Goal: Task Accomplishment & Management: Manage account settings

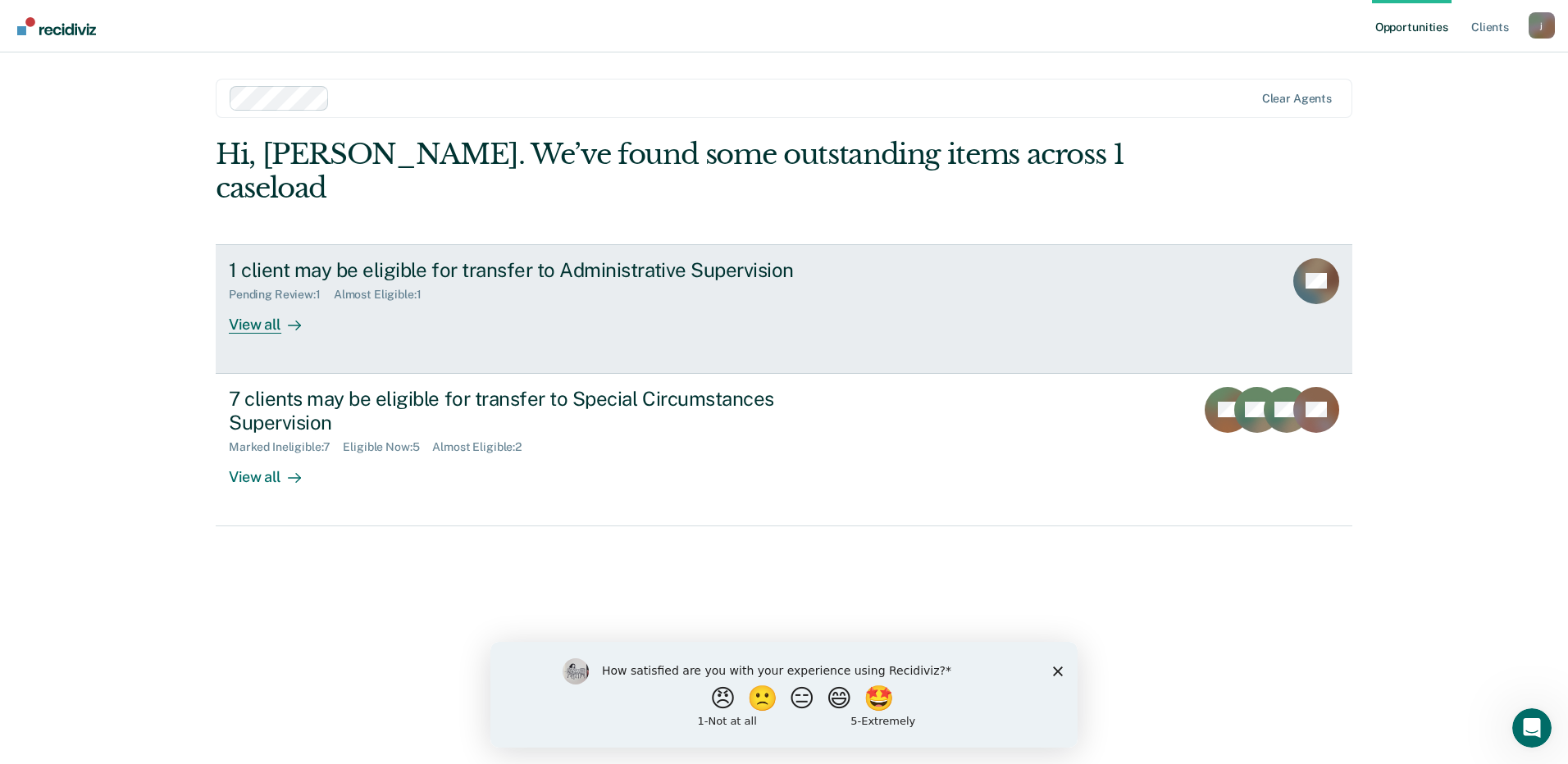
click at [808, 280] on div "1 client may be eligible for transfer to Administrative Supervision Pending Rev…" at bounding box center [536, 296] width 615 height 75
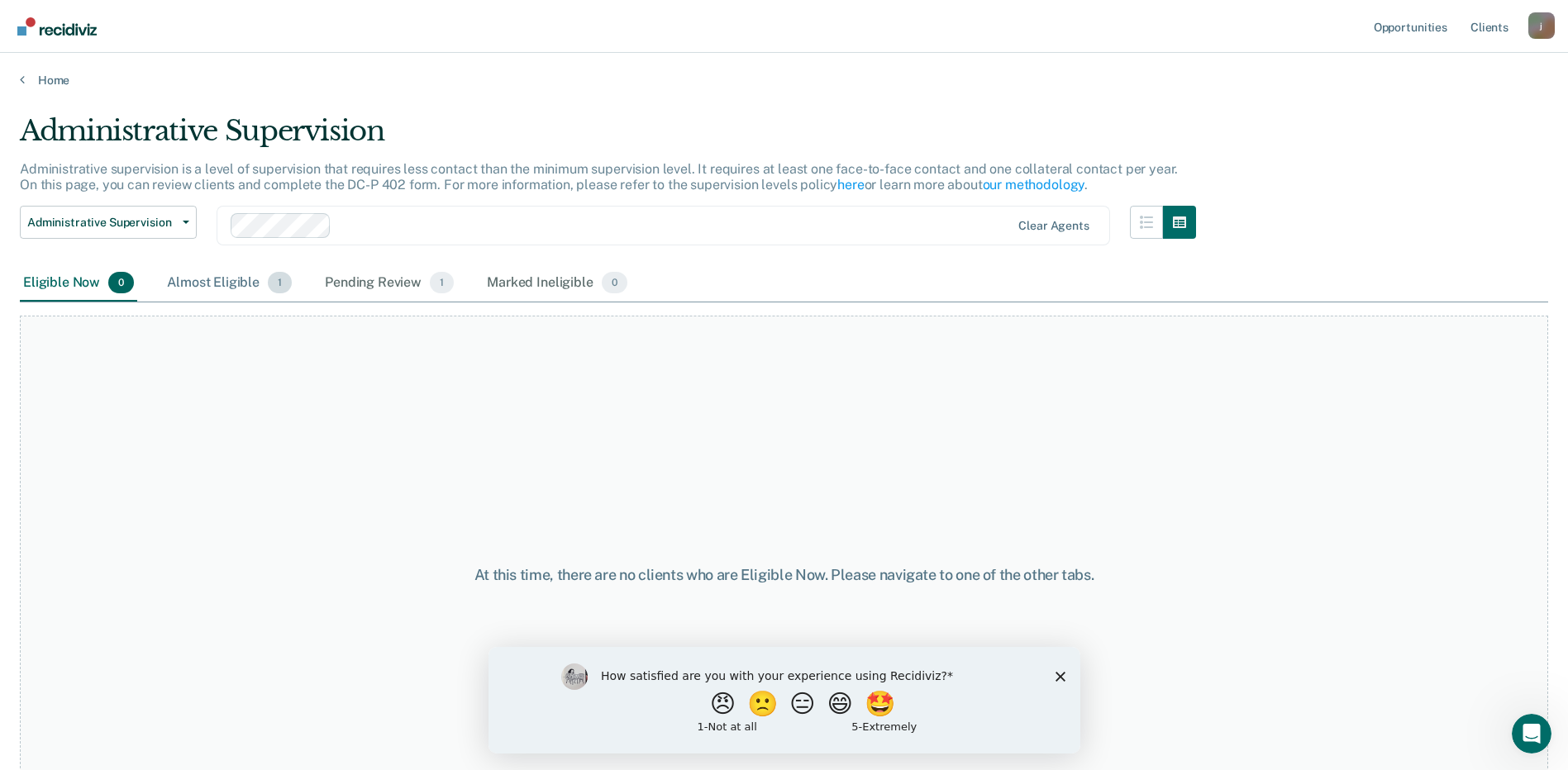
click at [247, 285] on div "Almost Eligible 1" at bounding box center [230, 284] width 132 height 37
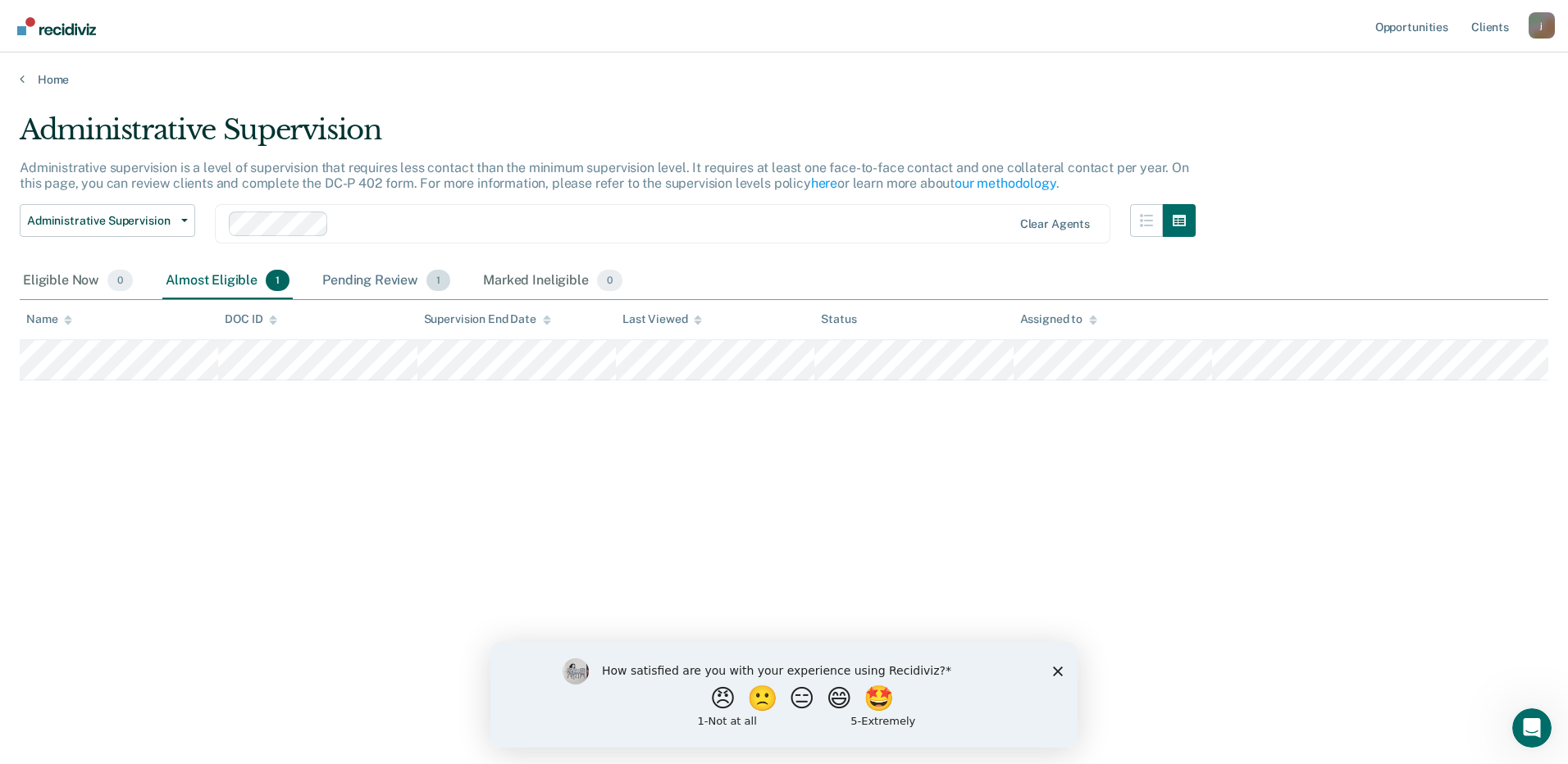
click at [401, 282] on div "Pending Review 1" at bounding box center [386, 282] width 135 height 36
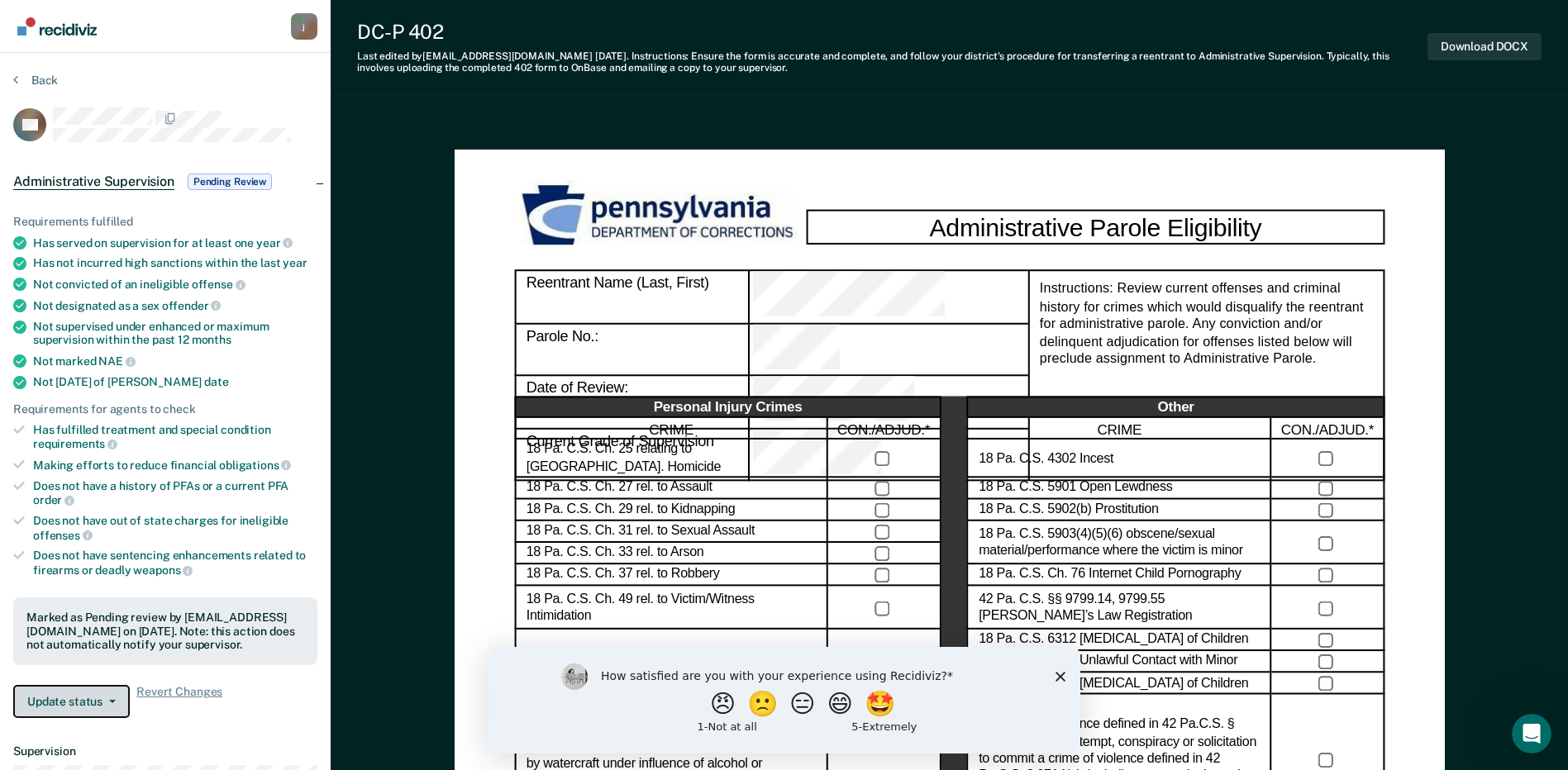
click at [98, 703] on button "Update status" at bounding box center [72, 702] width 117 height 33
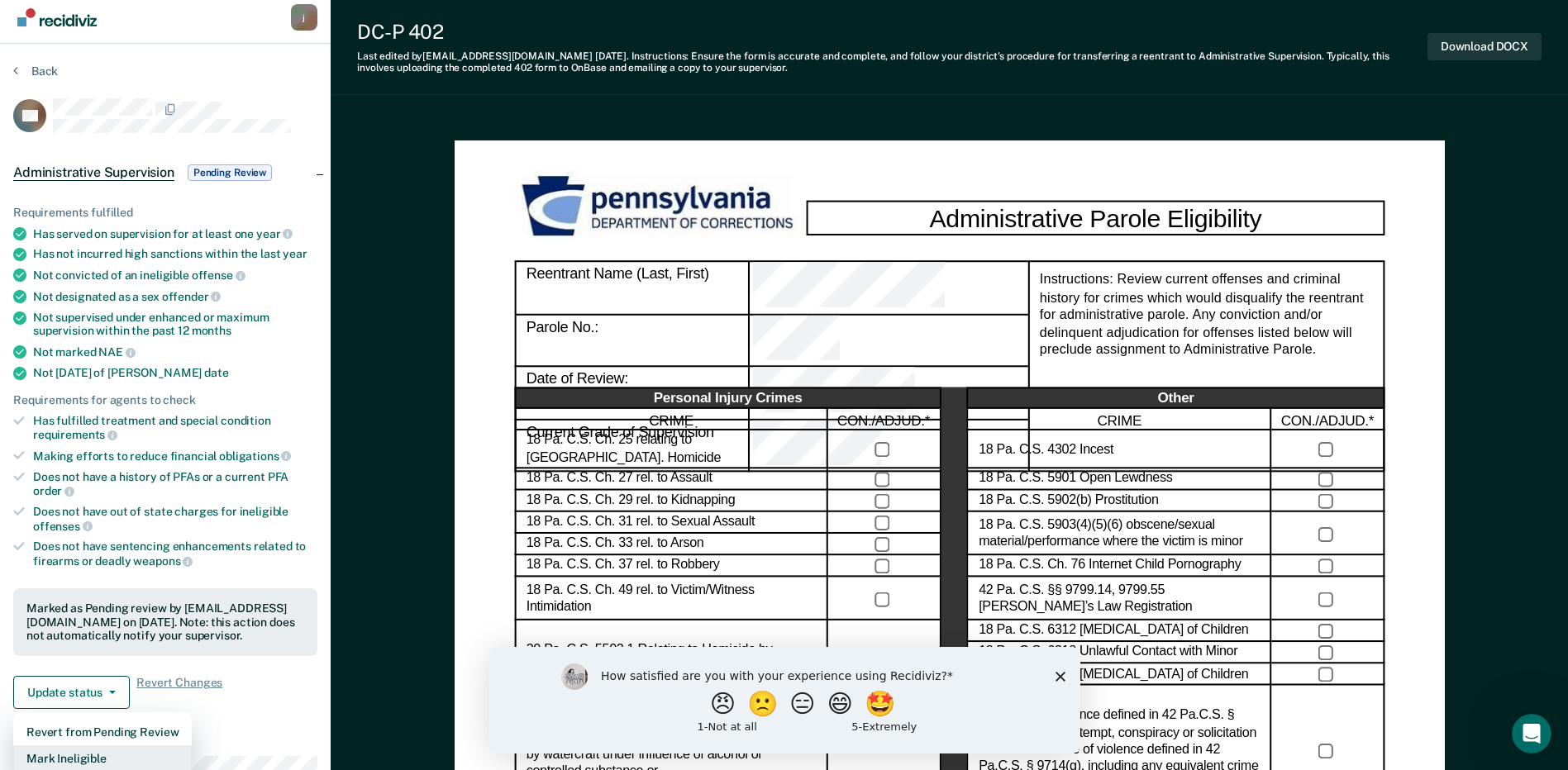
click at [54, 752] on button "Mark Ineligible" at bounding box center [102, 759] width 178 height 27
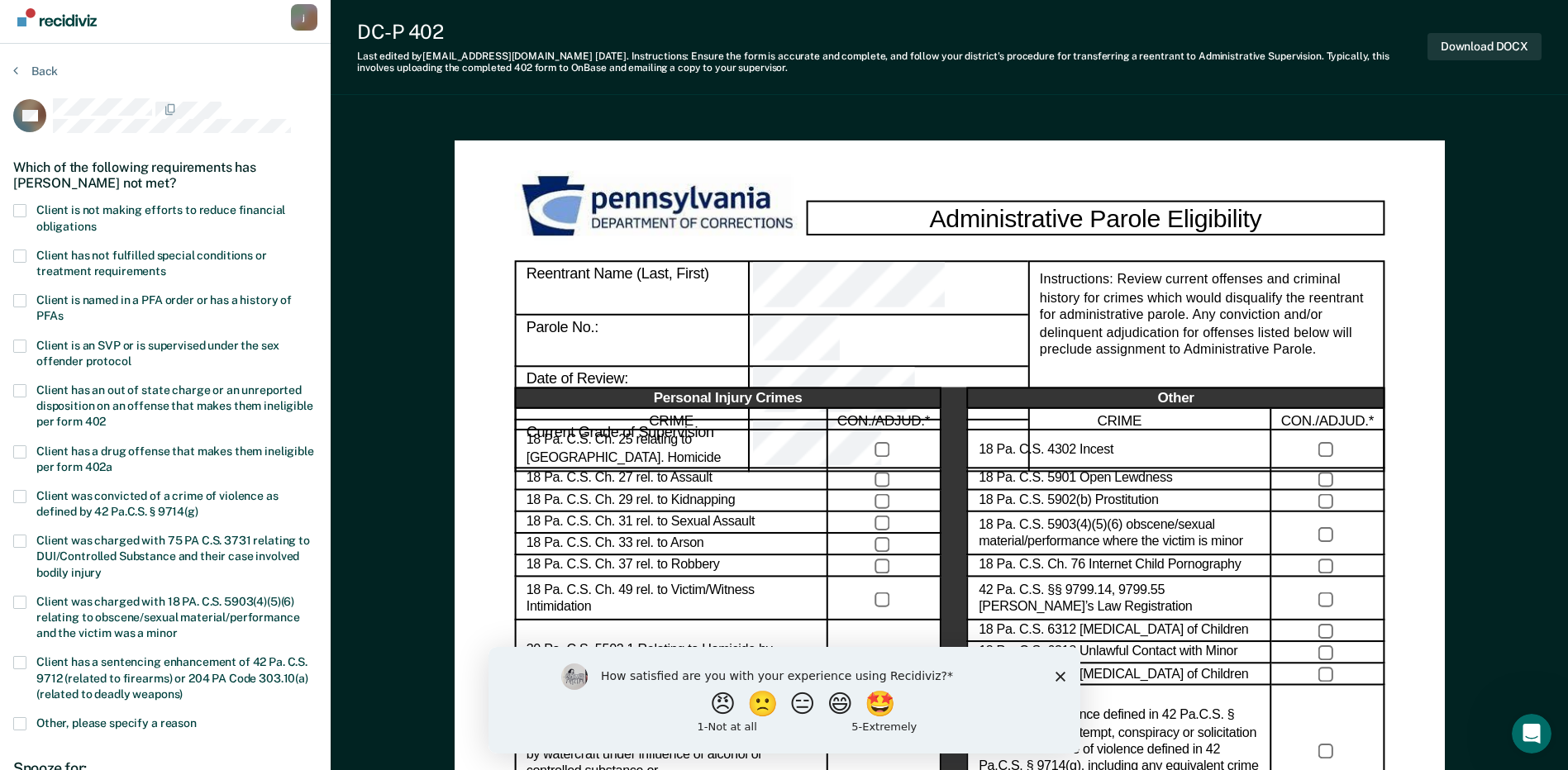
click at [18, 256] on span at bounding box center [20, 256] width 13 height 13
click at [167, 266] on input "Client has not fulfilled special conditions or treatment requirements" at bounding box center [167, 266] width 0 height 0
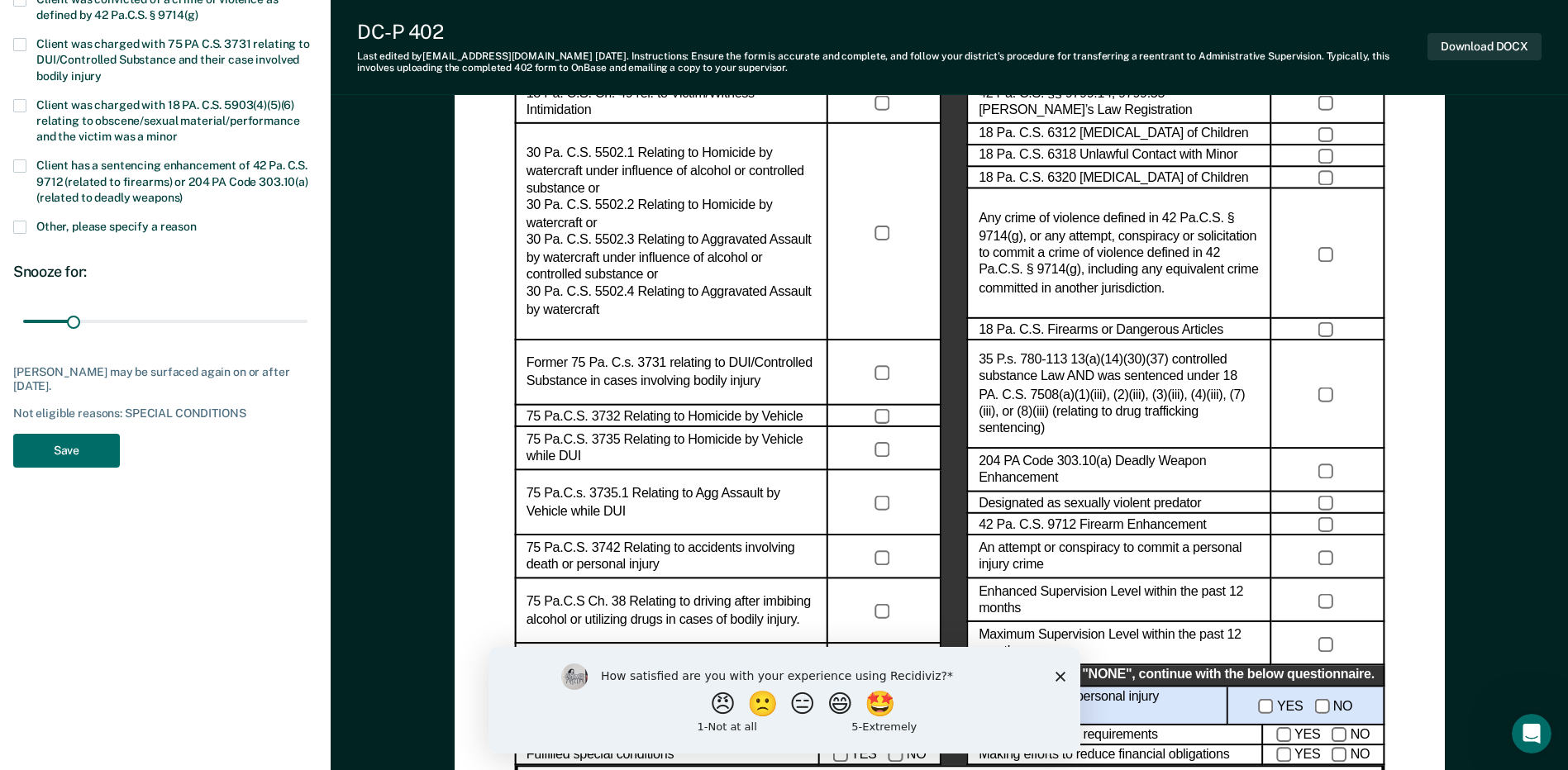
scroll to position [503, 0]
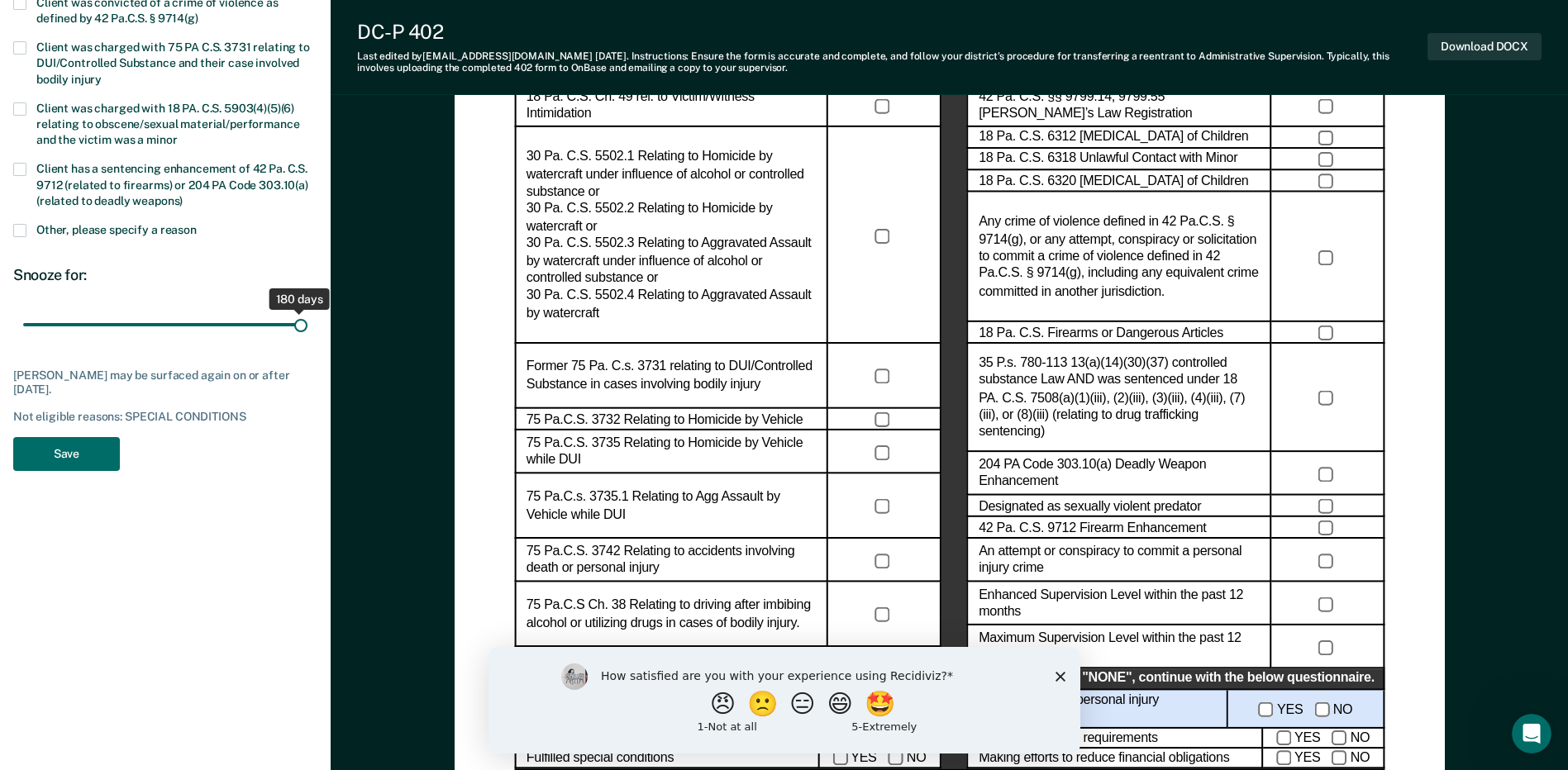
drag, startPoint x: 69, startPoint y: 327, endPoint x: 493, endPoint y: 302, distance: 424.7
type input "180"
click at [307, 310] on input "range" at bounding box center [166, 325] width 285 height 29
click at [99, 458] on button "Save" at bounding box center [67, 454] width 107 height 34
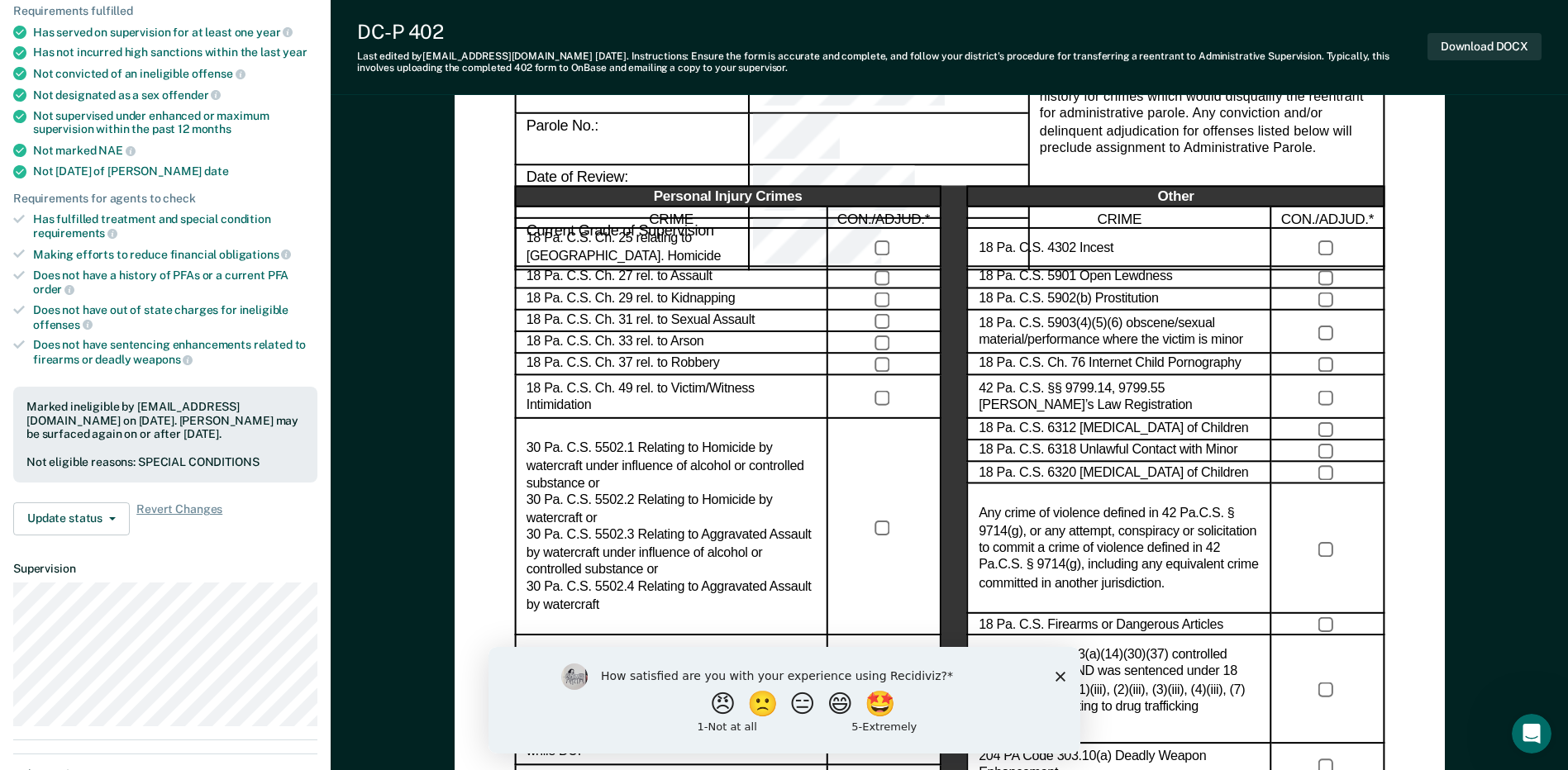
scroll to position [0, 0]
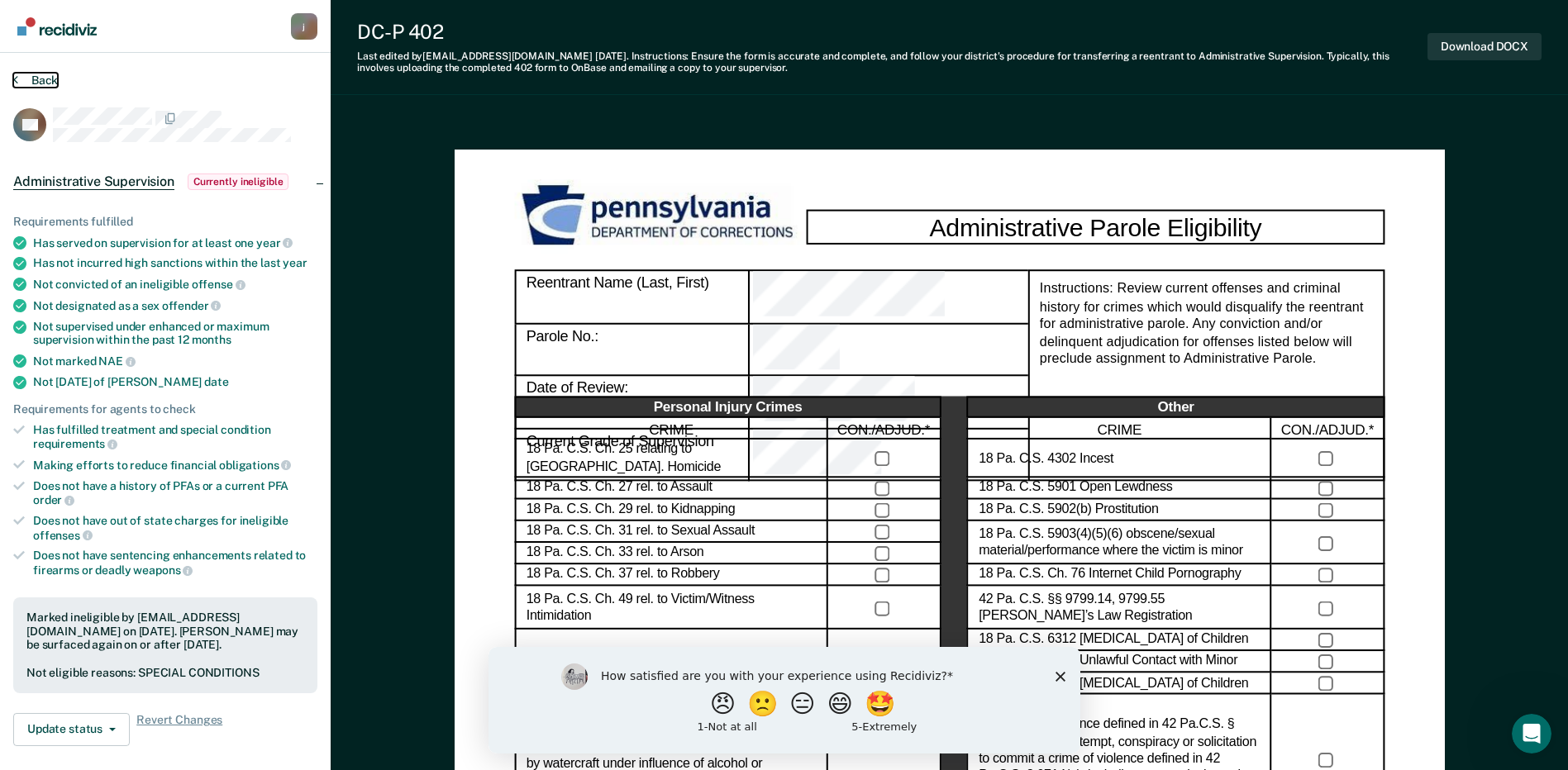
click at [30, 83] on button "Back" at bounding box center [36, 80] width 45 height 15
